Goal: Find specific page/section: Find specific page/section

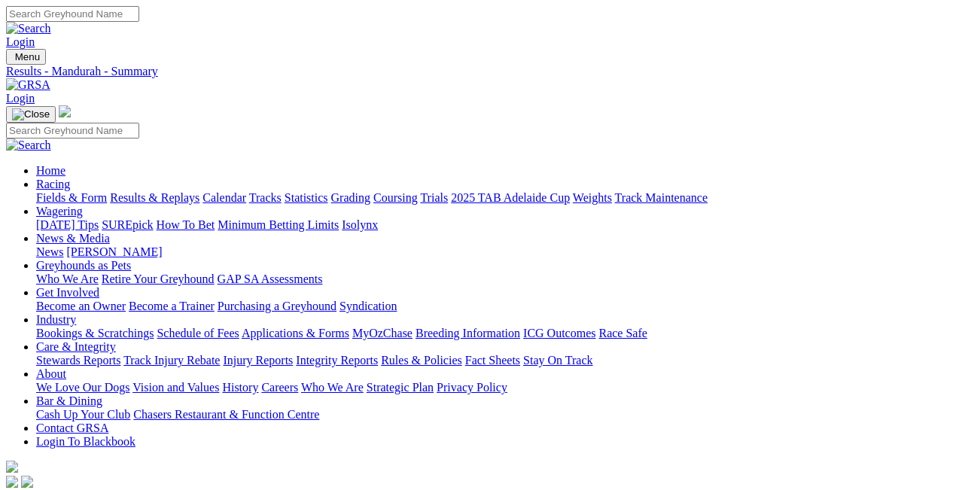
type input "[DATE]"
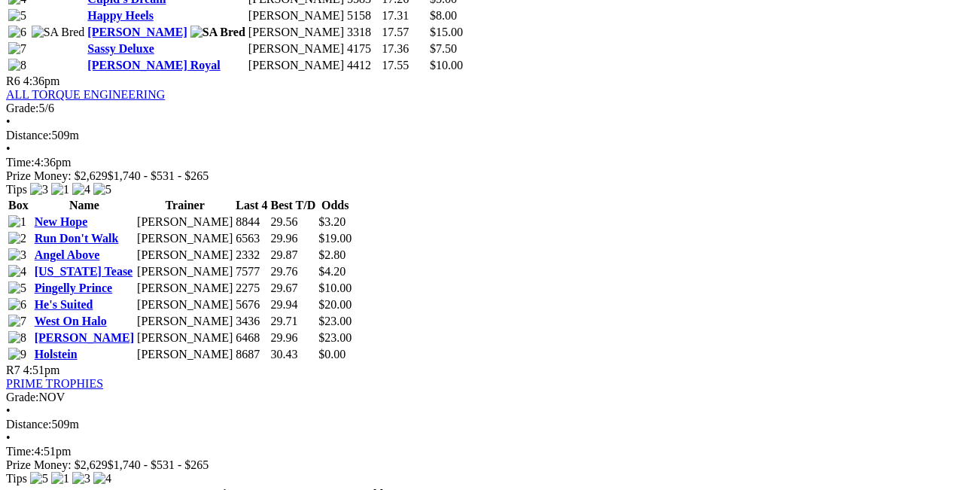
scroll to position [2107, 0]
